Goal: Navigation & Orientation: Find specific page/section

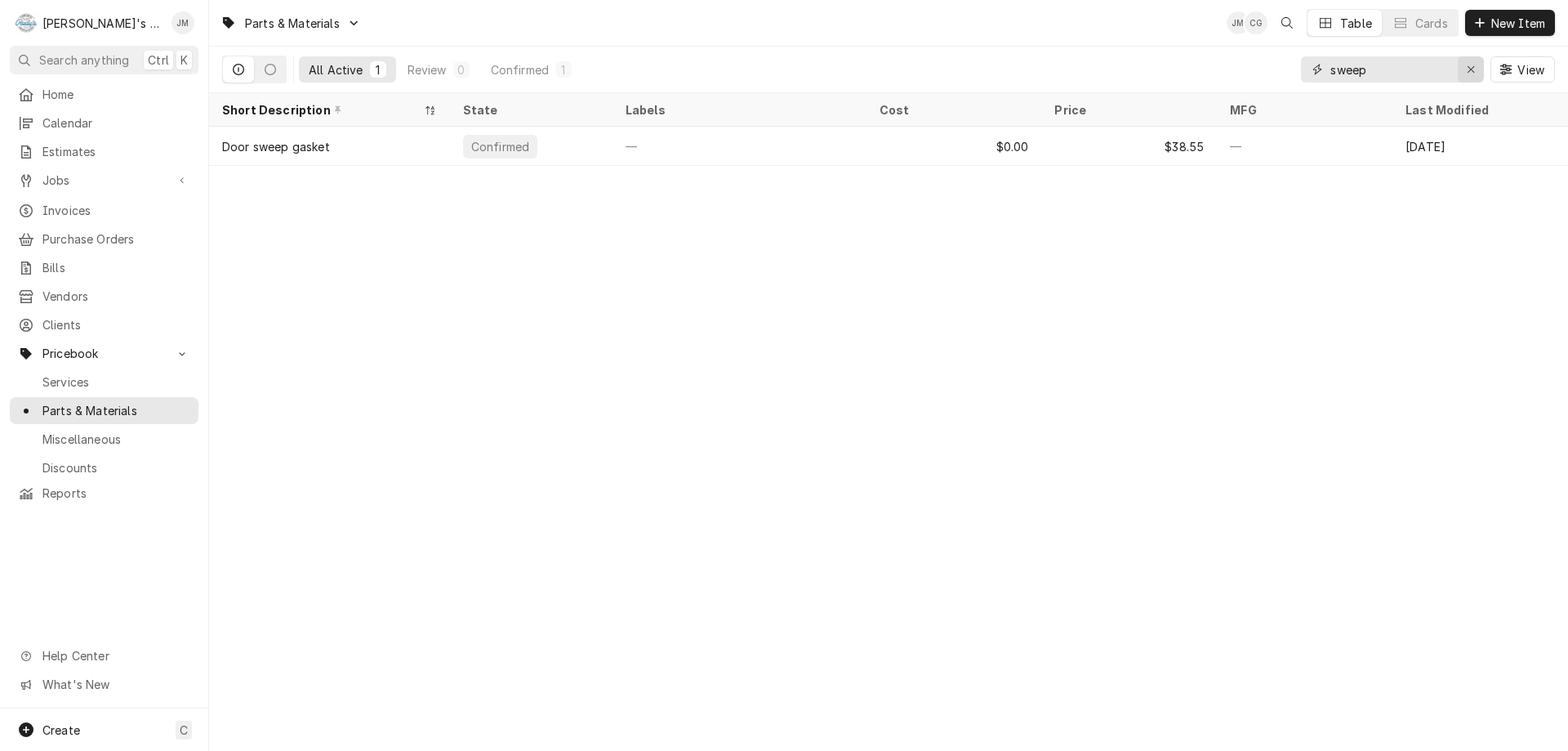
click at [1474, 70] on icon "Erase input" at bounding box center [1472, 70] width 9 height 11
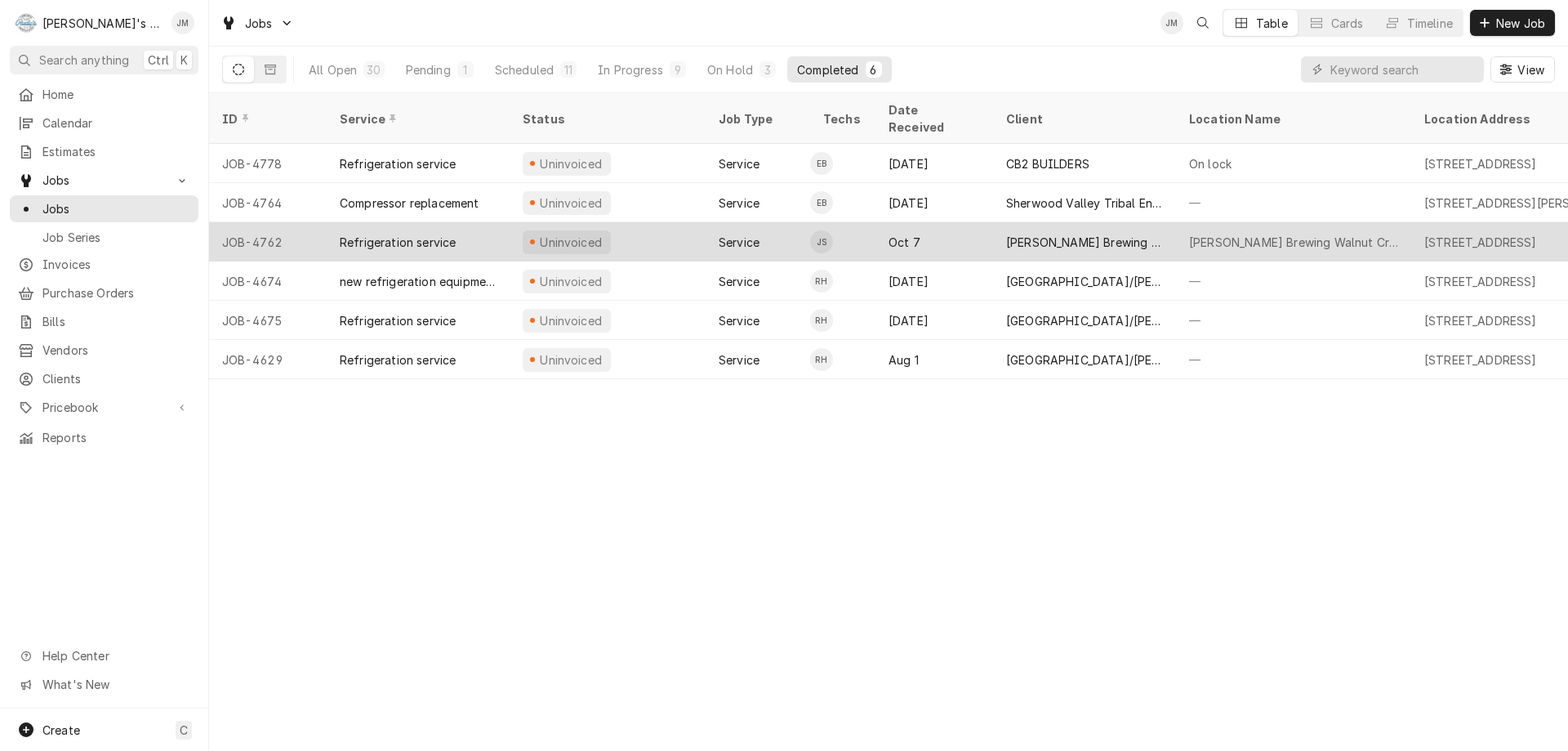
click at [1116, 234] on div "[PERSON_NAME] Brewing Walnut Creek" at bounding box center [1084, 242] width 157 height 17
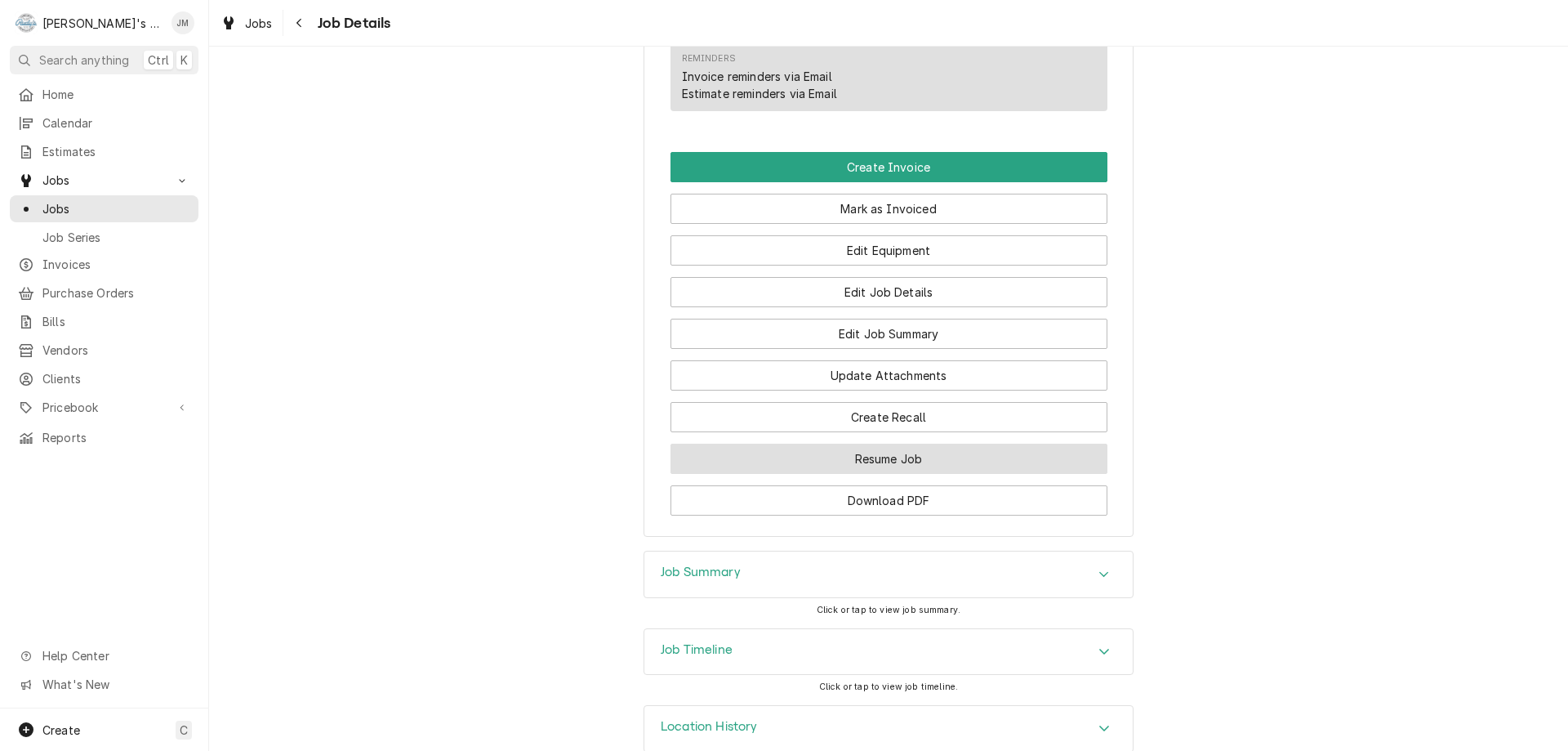
scroll to position [1025, 0]
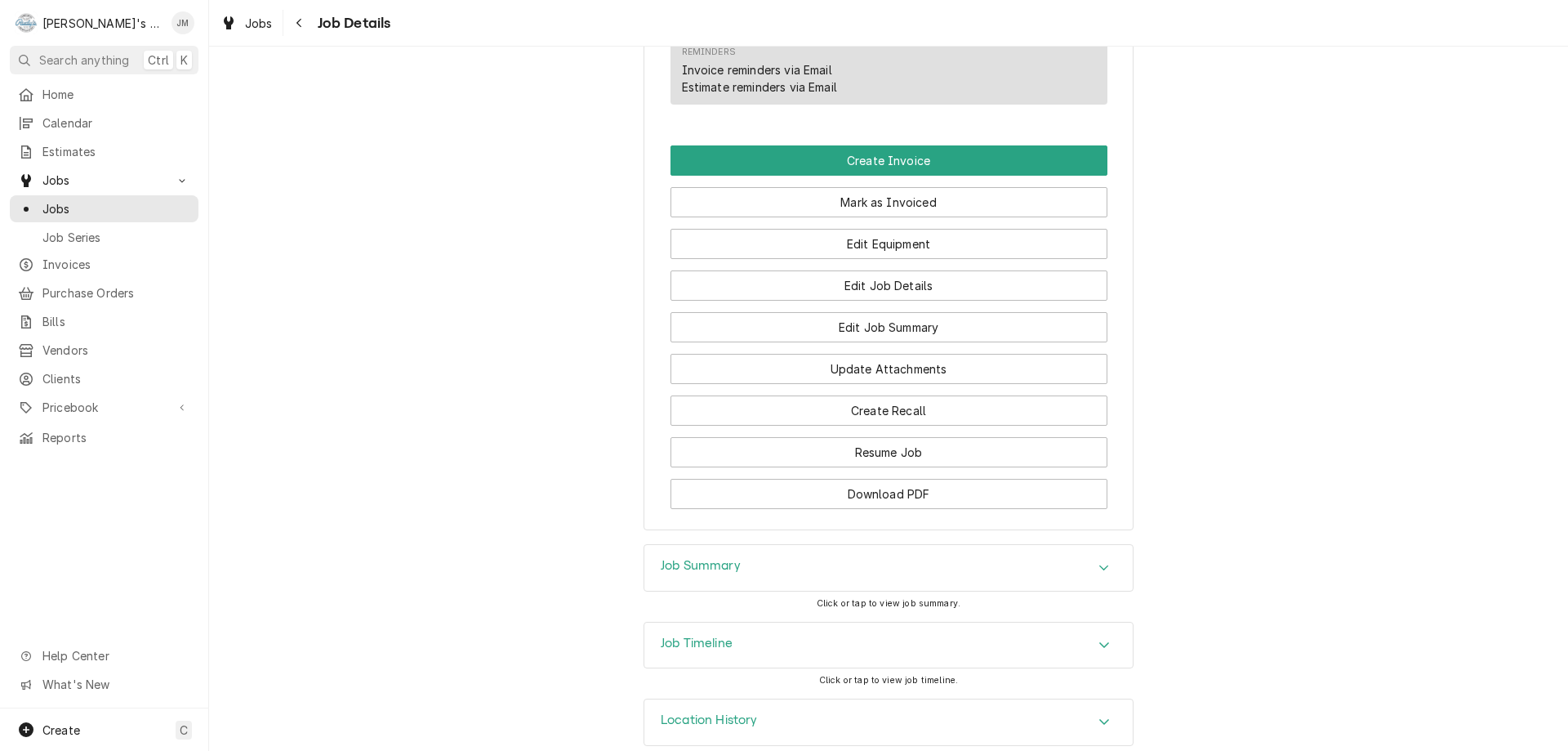
click at [704, 559] on h3 "Job Summary" at bounding box center [701, 566] width 80 height 15
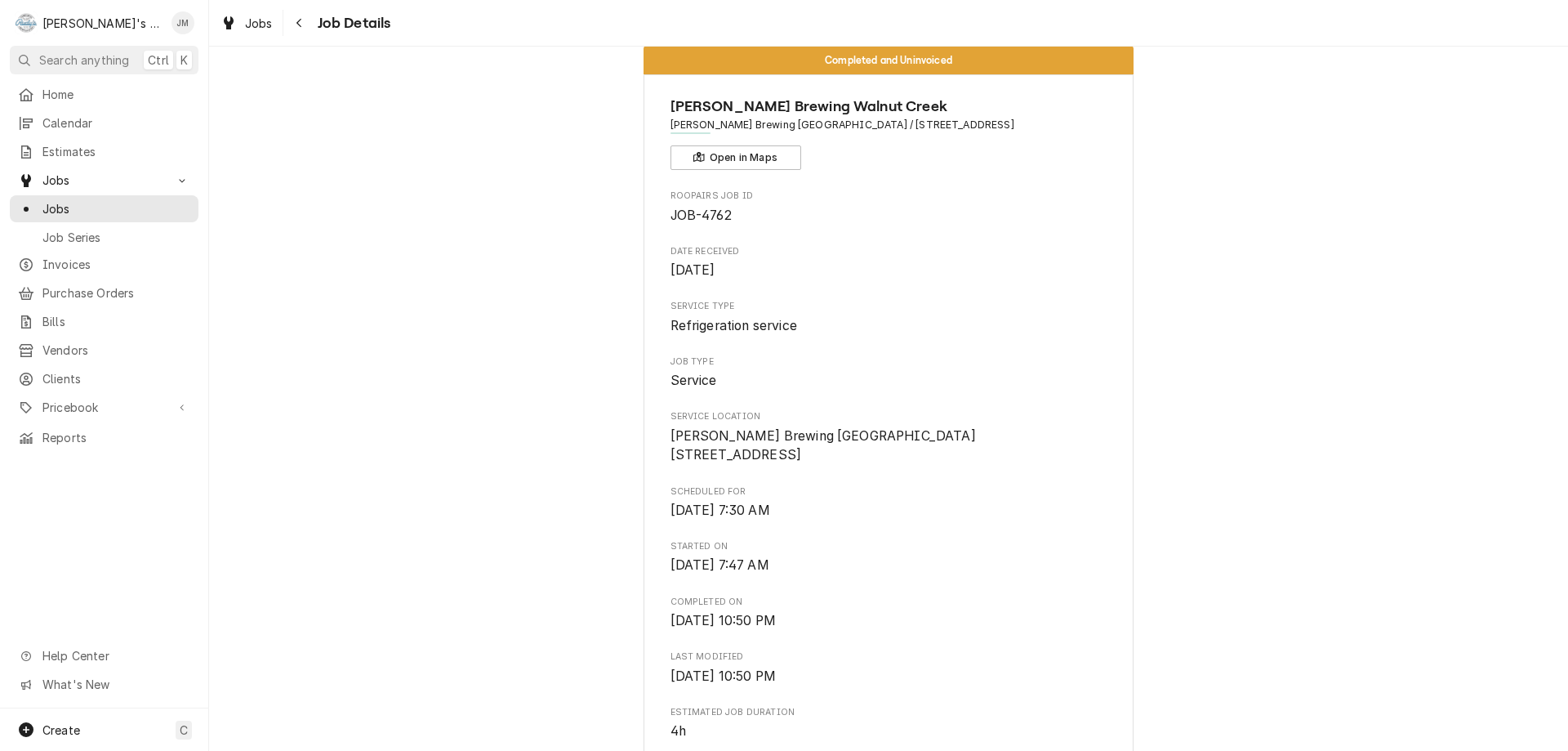
scroll to position [22, 0]
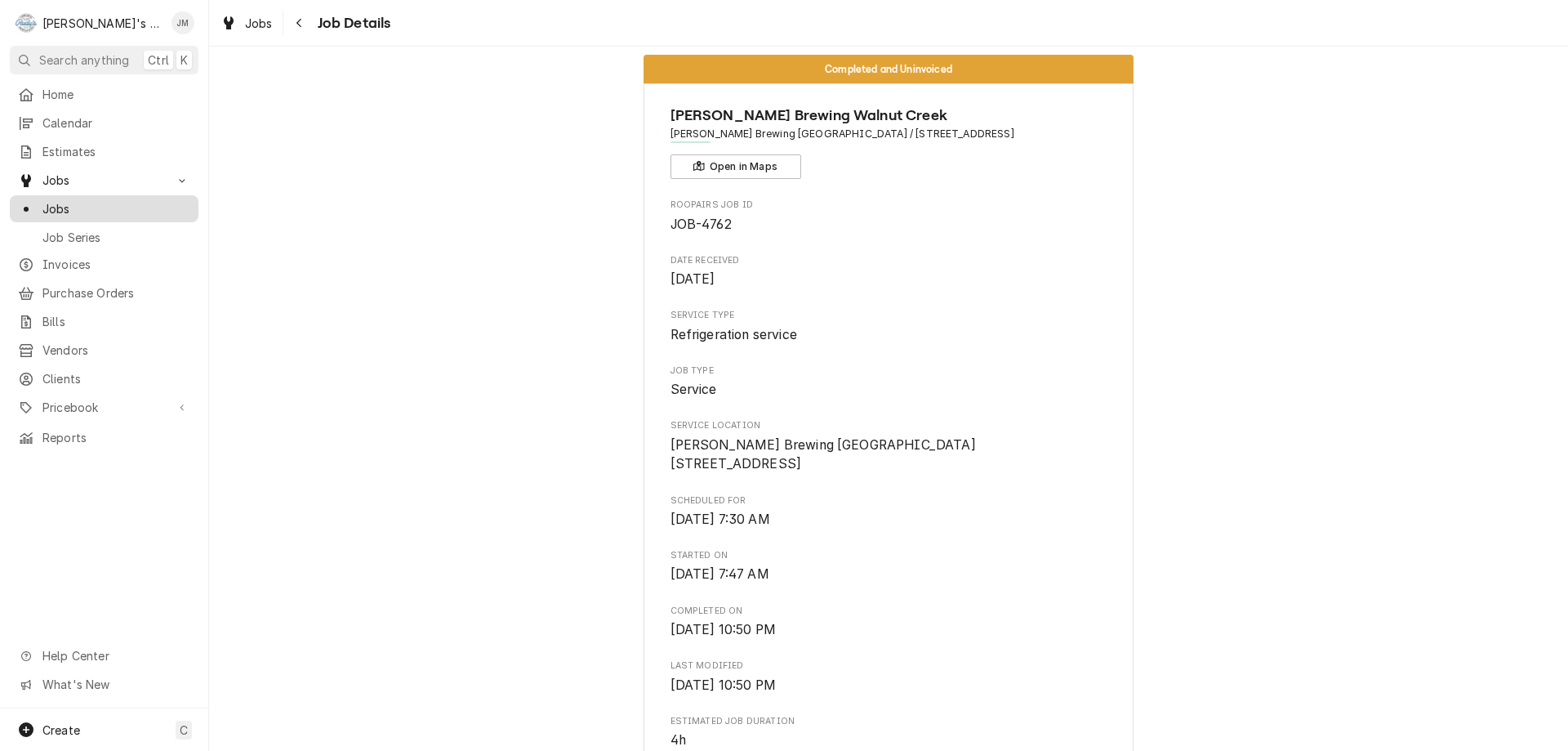
click at [62, 203] on span "Jobs" at bounding box center [116, 209] width 148 height 17
